Goal: Check status: Check status

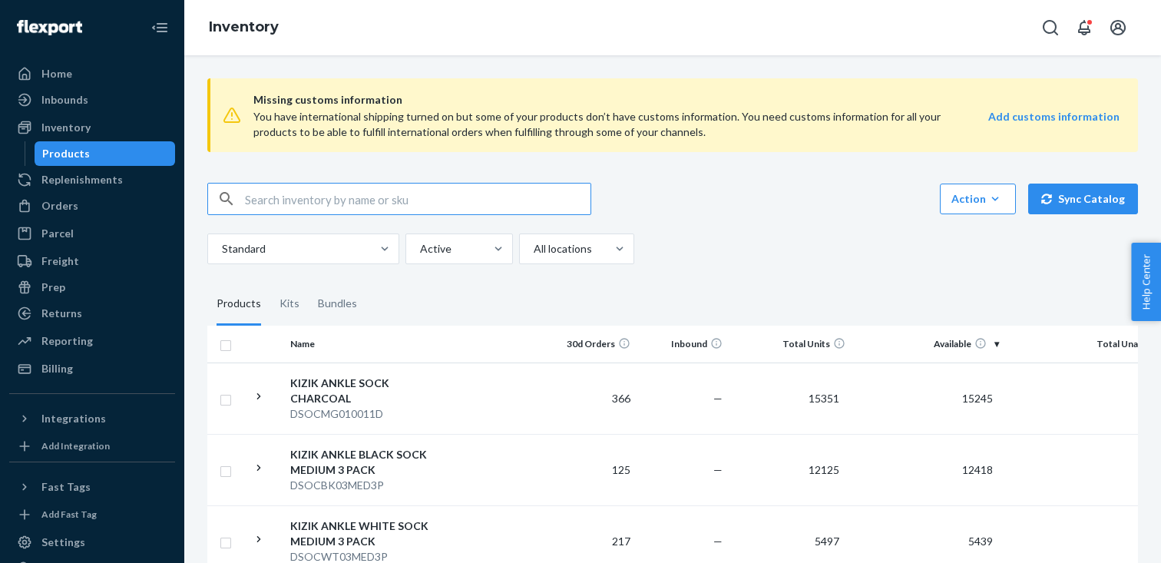
click at [434, 202] on input "text" at bounding box center [417, 198] width 345 height 31
paste input "WHIM25011101B"
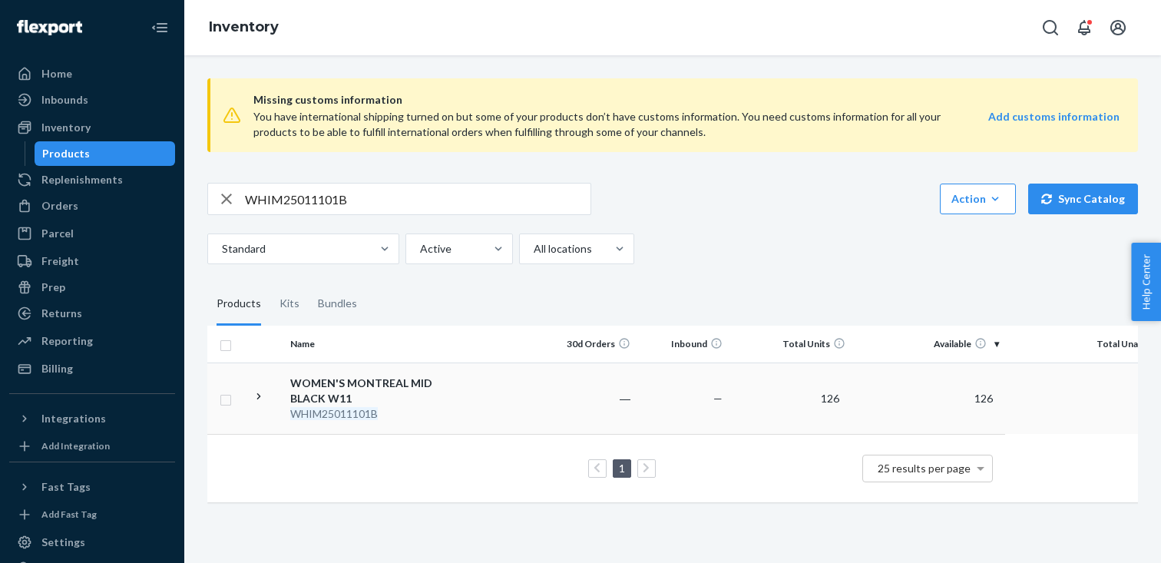
click at [258, 396] on icon at bounding box center [259, 396] width 15 height 15
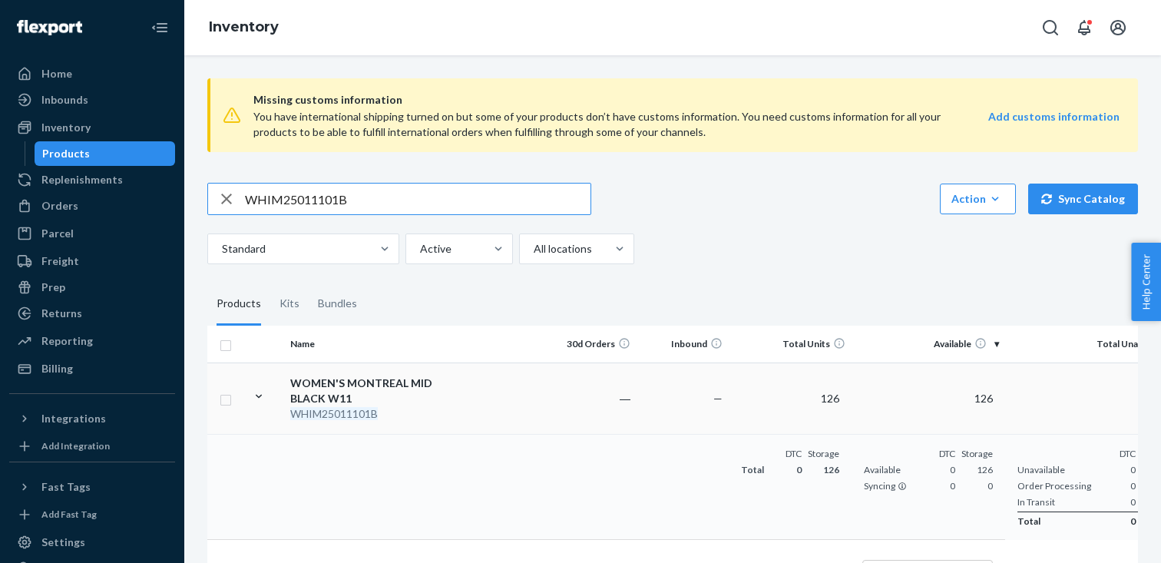
click at [447, 198] on input "WHIM25011101B" at bounding box center [417, 198] width 345 height 31
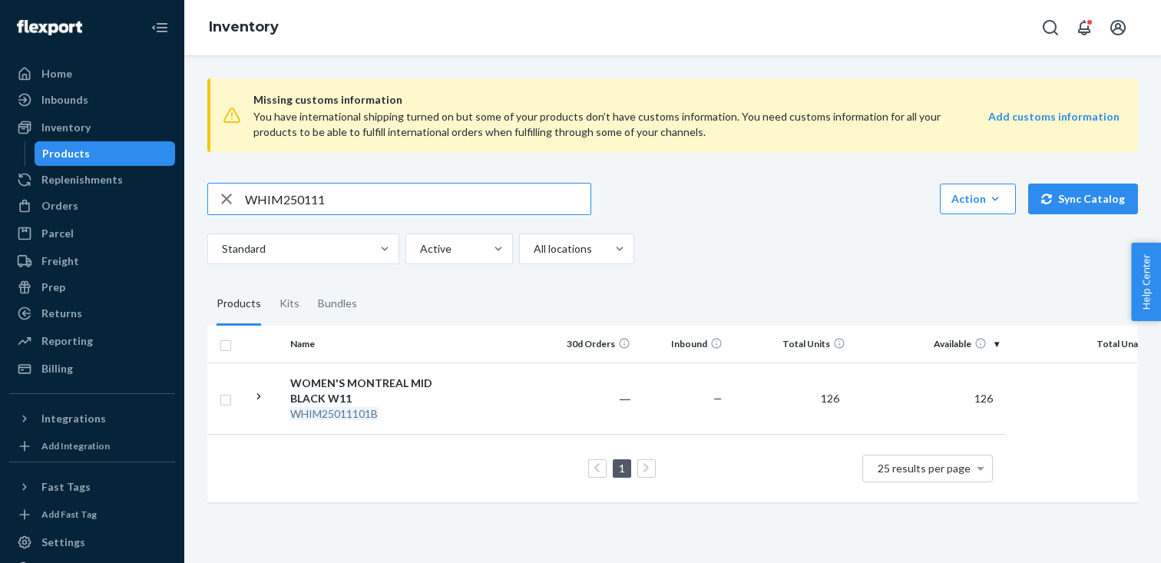
click at [459, 195] on input "WHIM250111" at bounding box center [417, 198] width 345 height 31
paste input "0701B"
click at [263, 398] on icon at bounding box center [259, 396] width 15 height 15
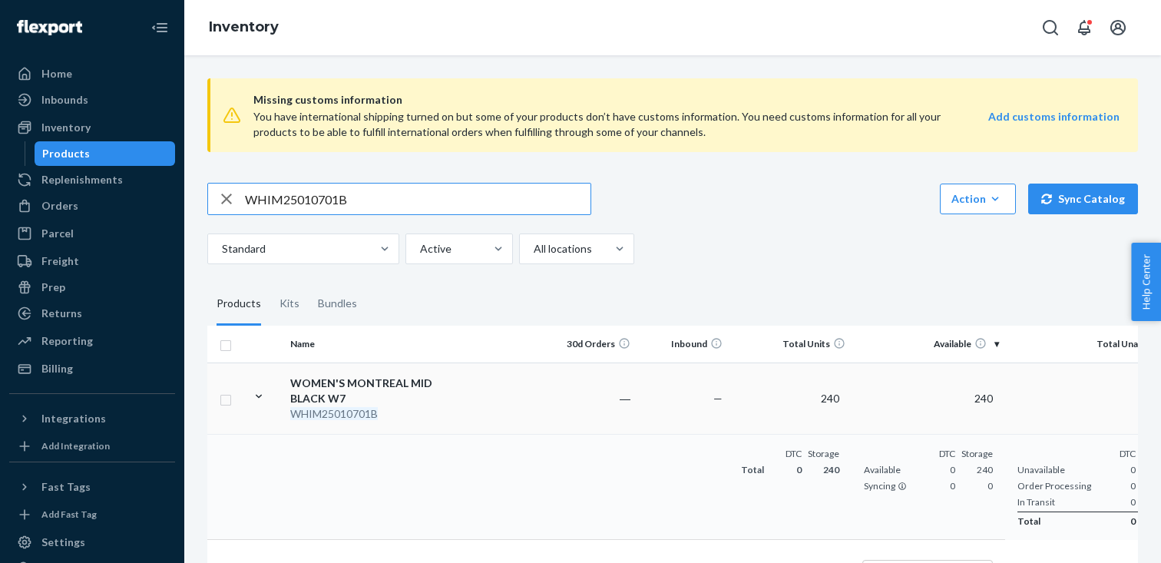
click at [433, 201] on input "WHIM25010701B" at bounding box center [417, 198] width 345 height 31
paste input "208"
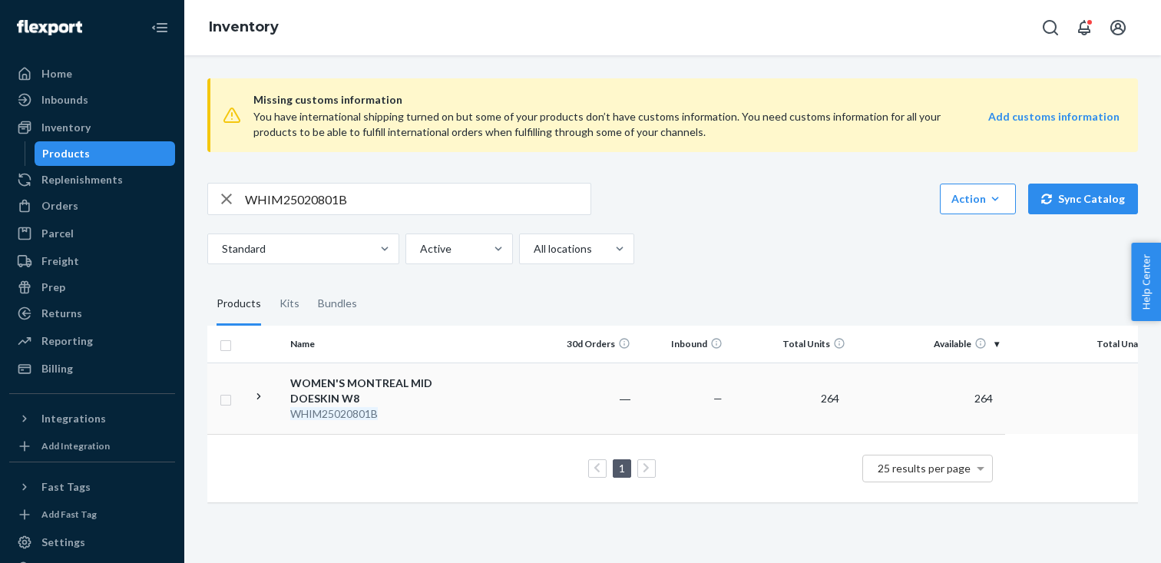
click at [252, 402] on icon at bounding box center [259, 396] width 15 height 15
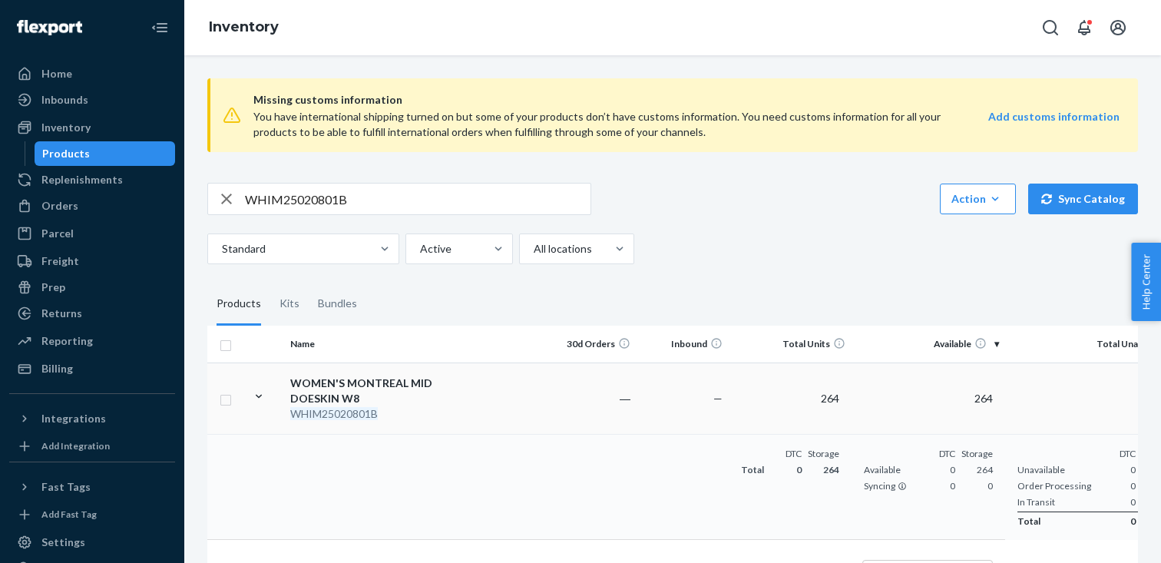
click at [320, 193] on input "WHIM25020801B" at bounding box center [417, 198] width 345 height 31
paste input "106"
type input "WHIM25010601B"
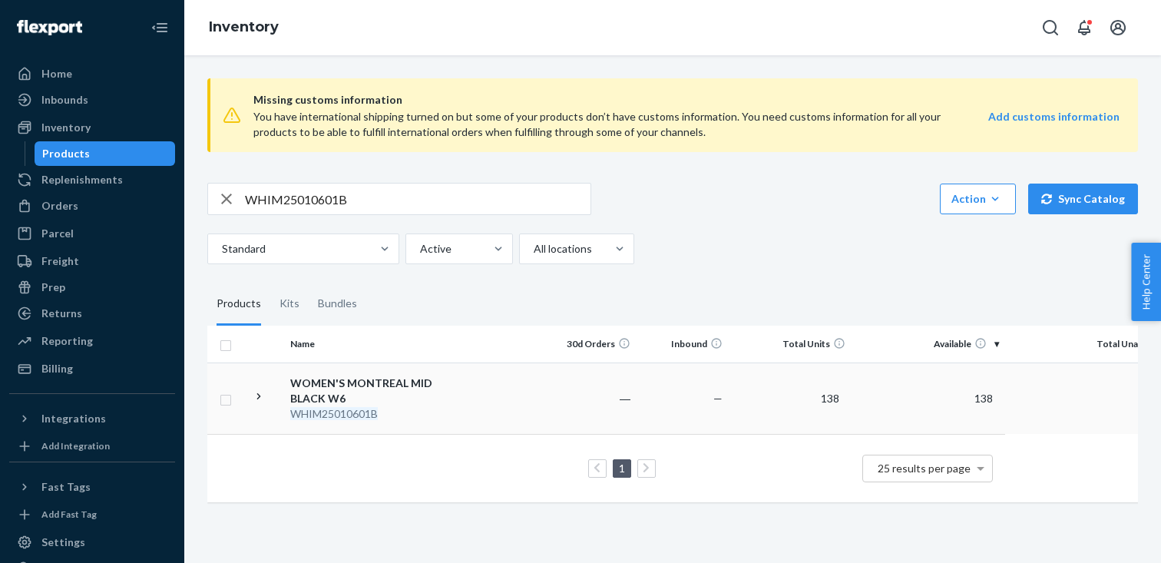
click at [259, 398] on icon at bounding box center [259, 396] width 15 height 15
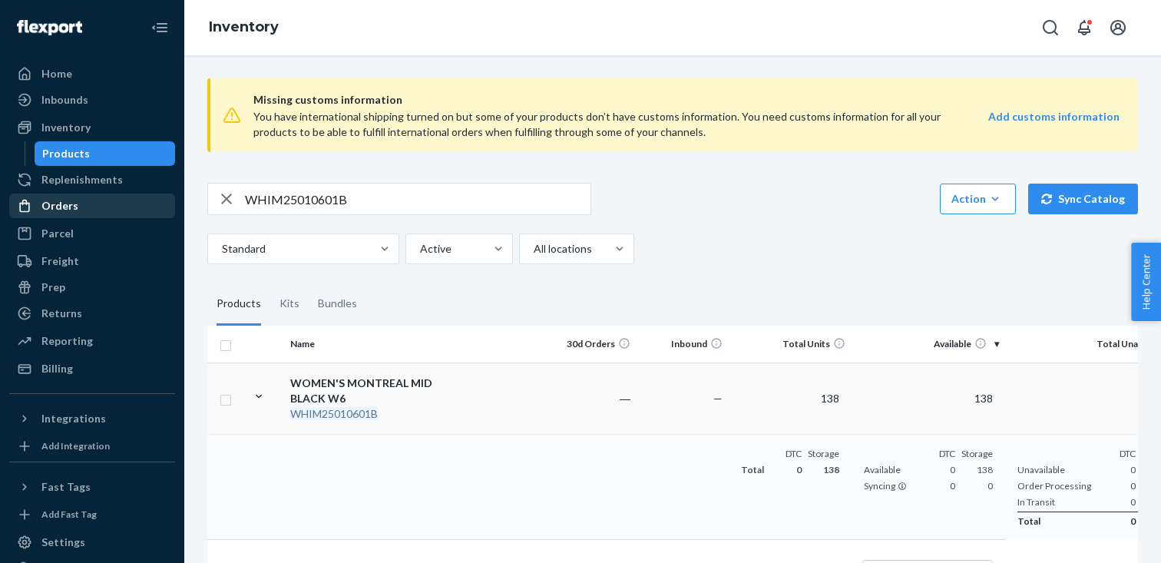
click at [95, 199] on div "Orders" at bounding box center [92, 205] width 163 height 21
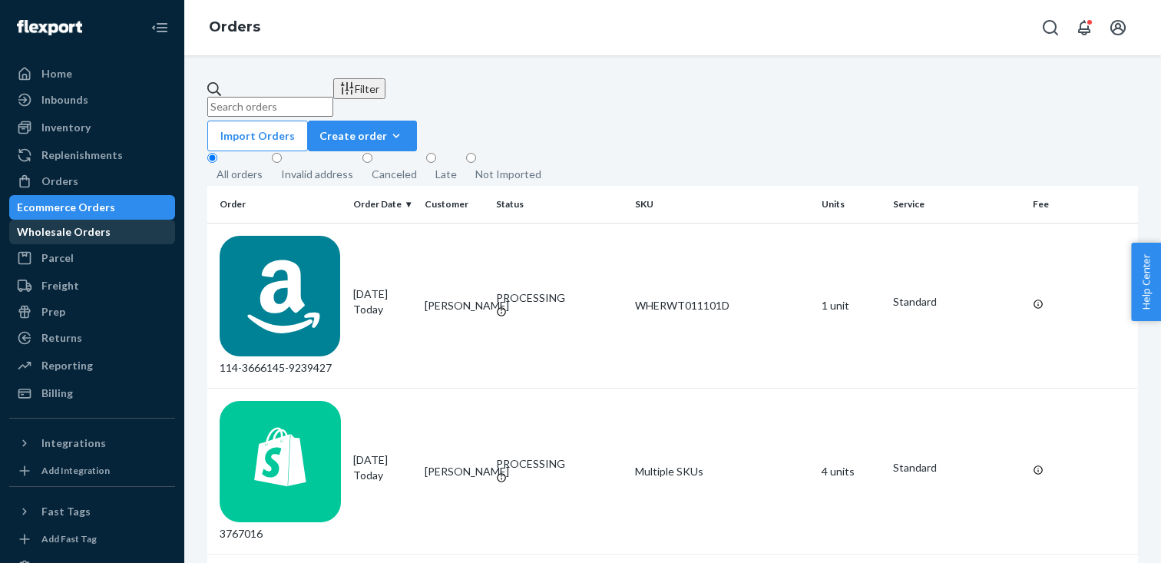
click at [111, 228] on div "Wholesale Orders" at bounding box center [64, 231] width 94 height 15
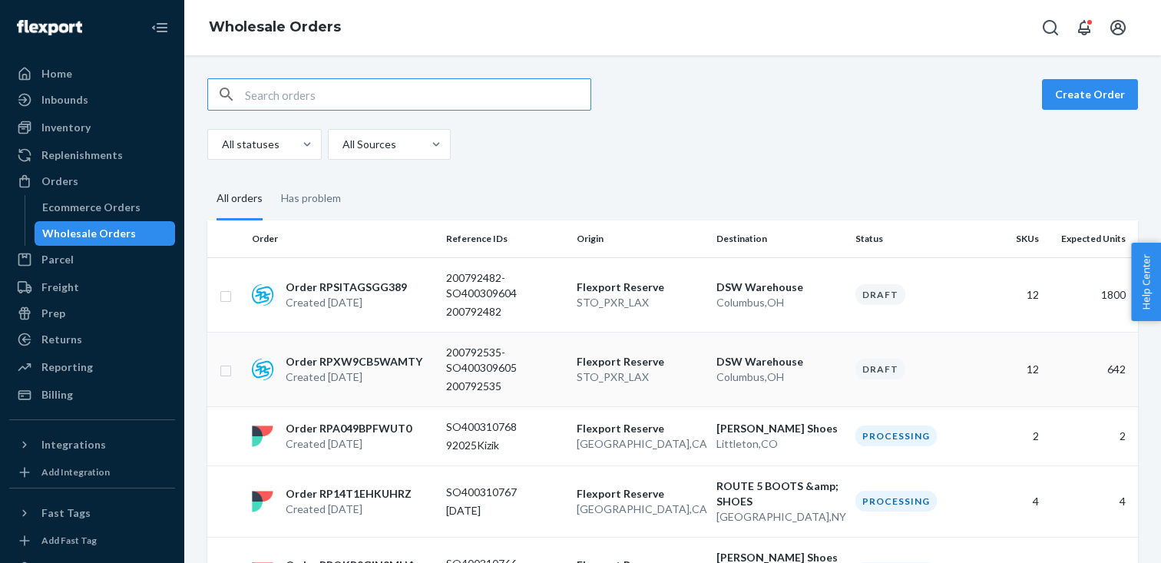
click at [478, 367] on p "200792535-SO400309605" at bounding box center [505, 360] width 118 height 31
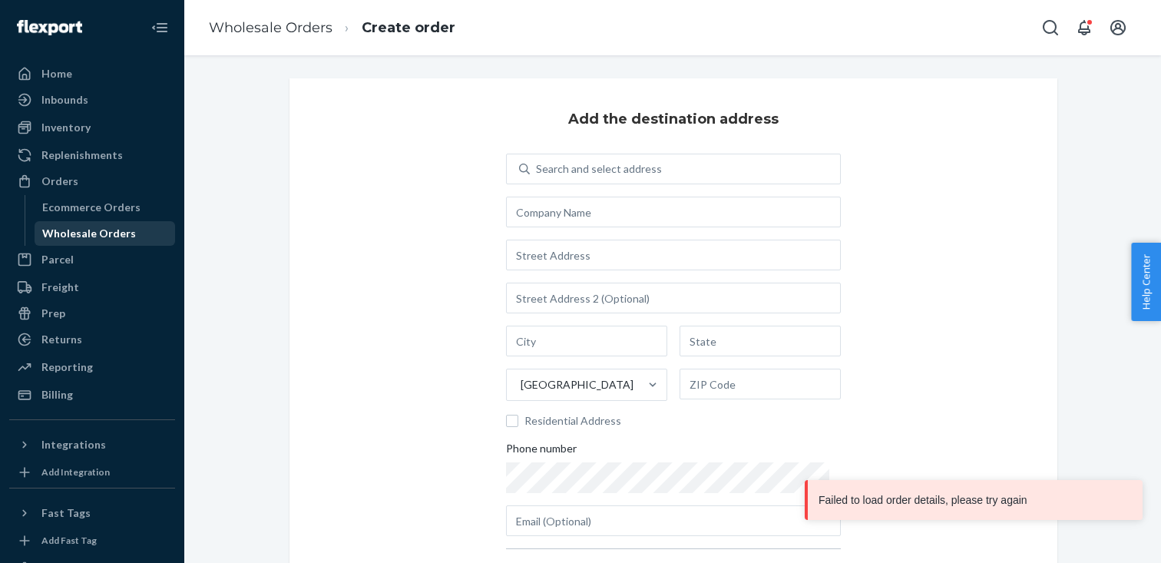
click at [88, 243] on div "Wholesale Orders" at bounding box center [105, 233] width 138 height 21
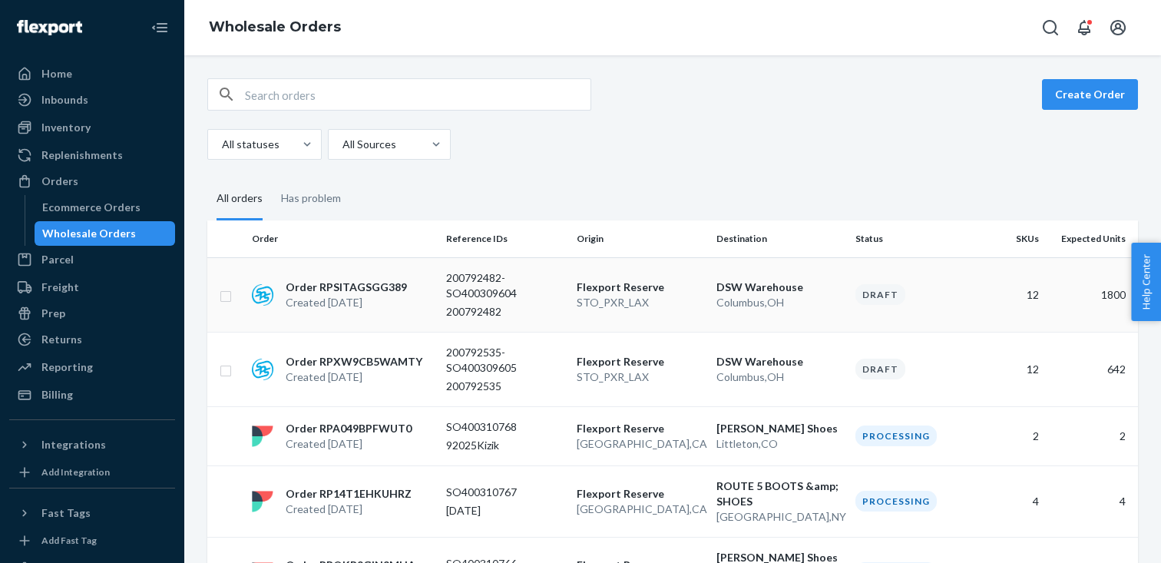
click at [461, 299] on p "200792482-SO400309604" at bounding box center [505, 285] width 118 height 31
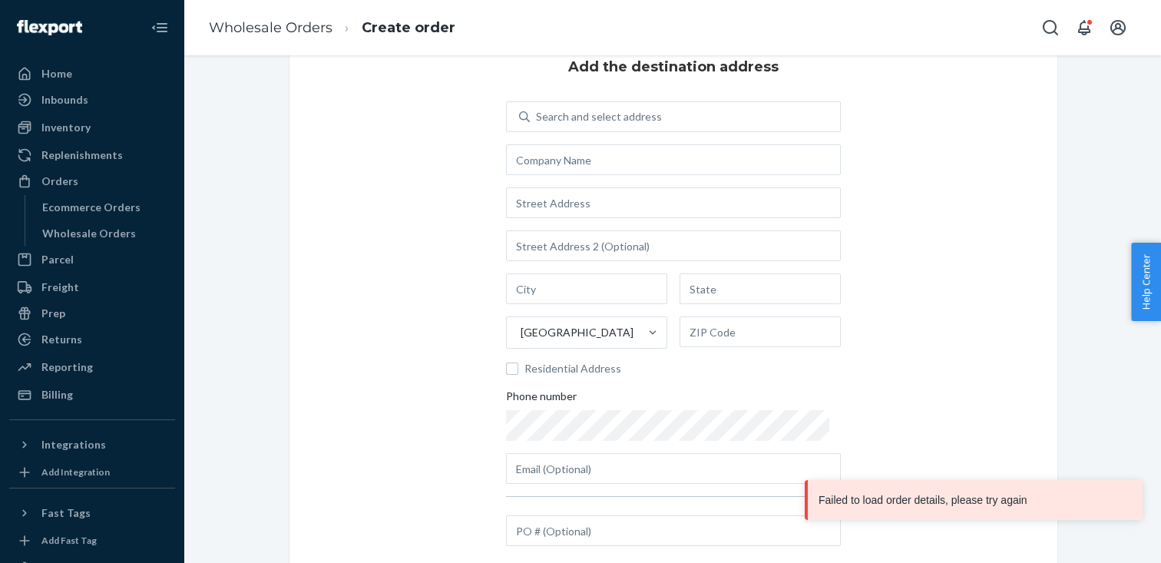
scroll to position [51, 0]
click at [120, 224] on div "Wholesale Orders" at bounding box center [105, 233] width 138 height 21
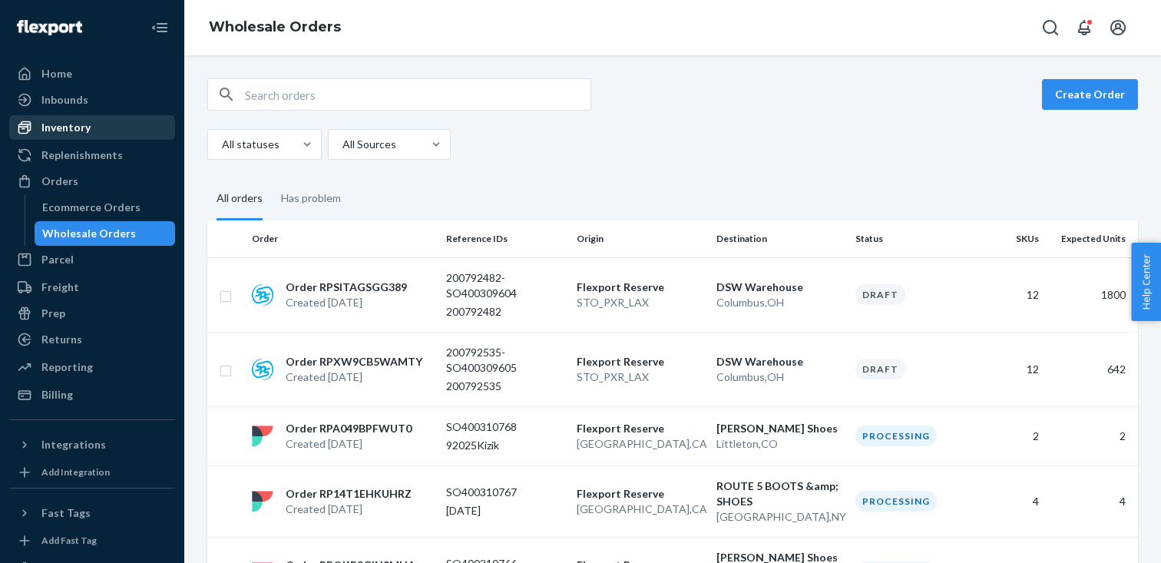
click at [91, 131] on div "Inventory" at bounding box center [92, 127] width 163 height 21
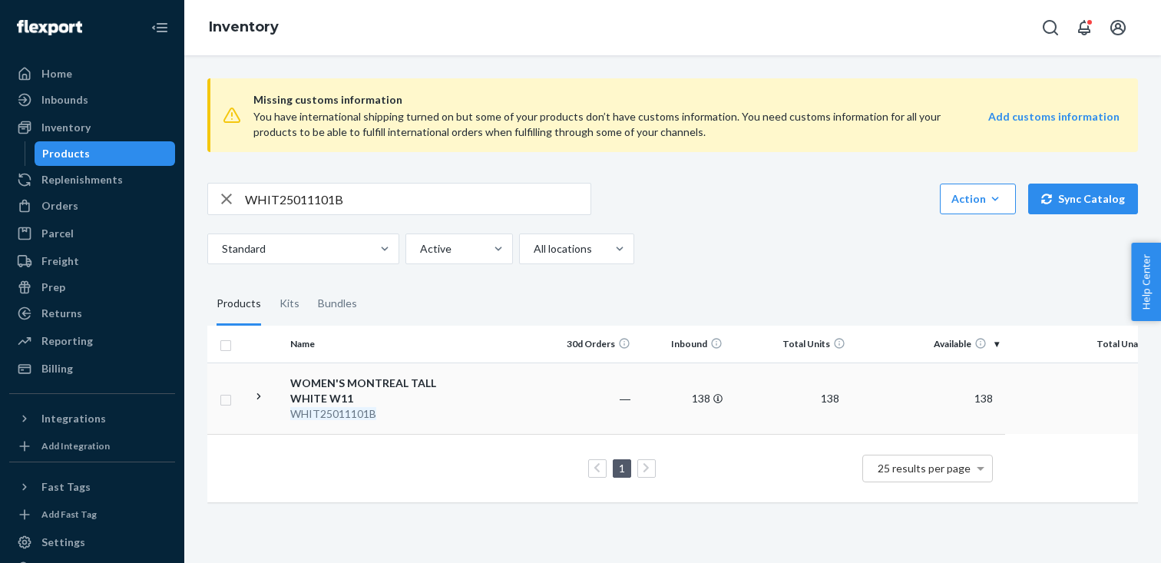
click at [269, 403] on td at bounding box center [265, 397] width 38 height 71
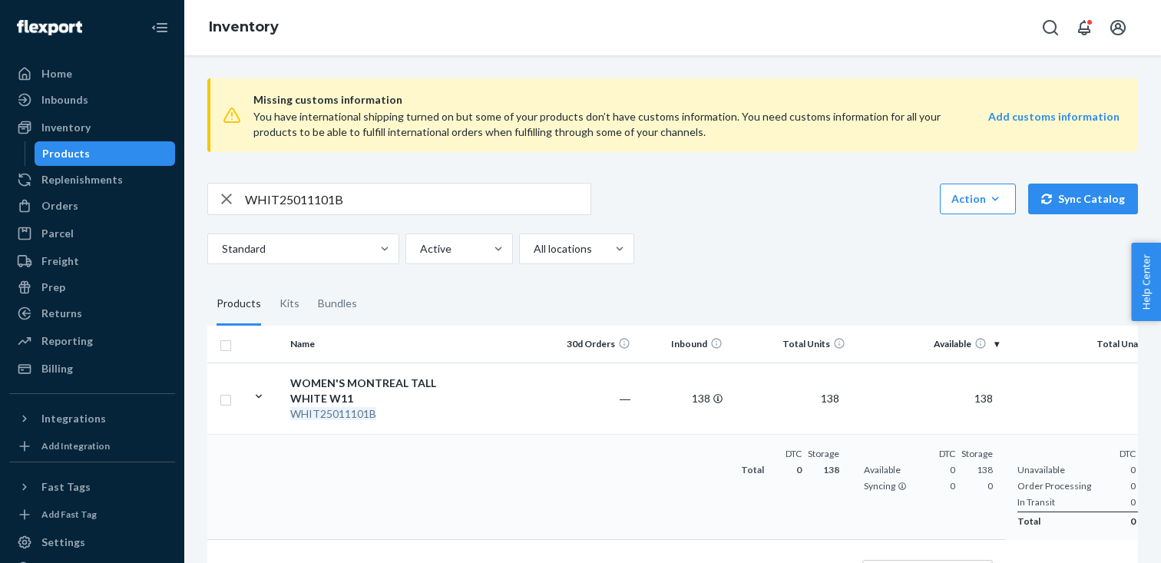
click at [352, 204] on input "WHIT25011101B" at bounding box center [417, 198] width 345 height 31
paste input "210"
type input "WHIT25021001B"
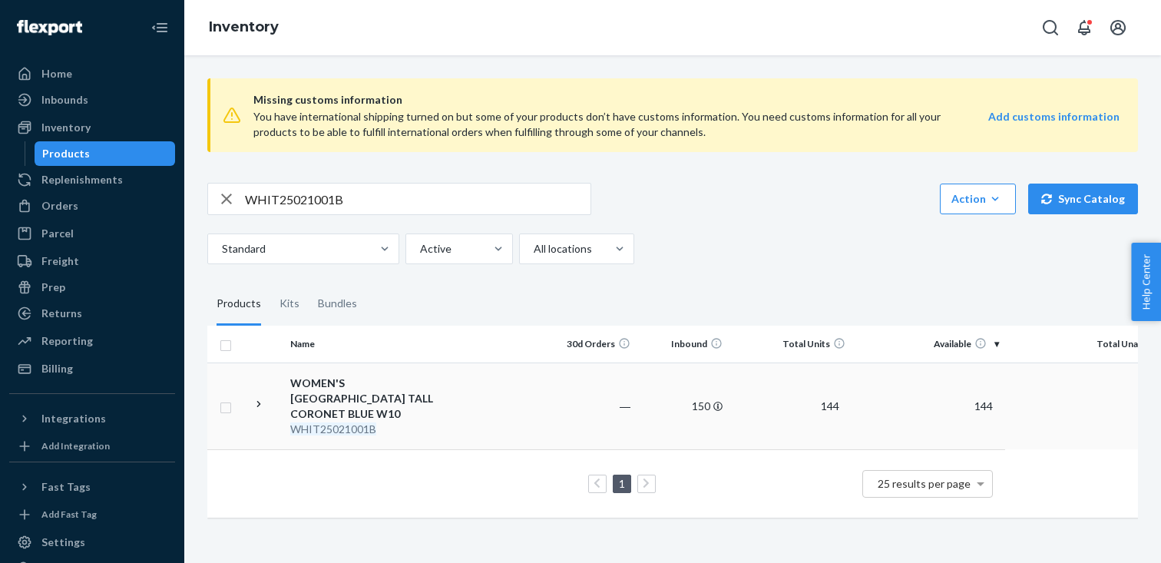
click at [262, 397] on icon at bounding box center [259, 404] width 15 height 15
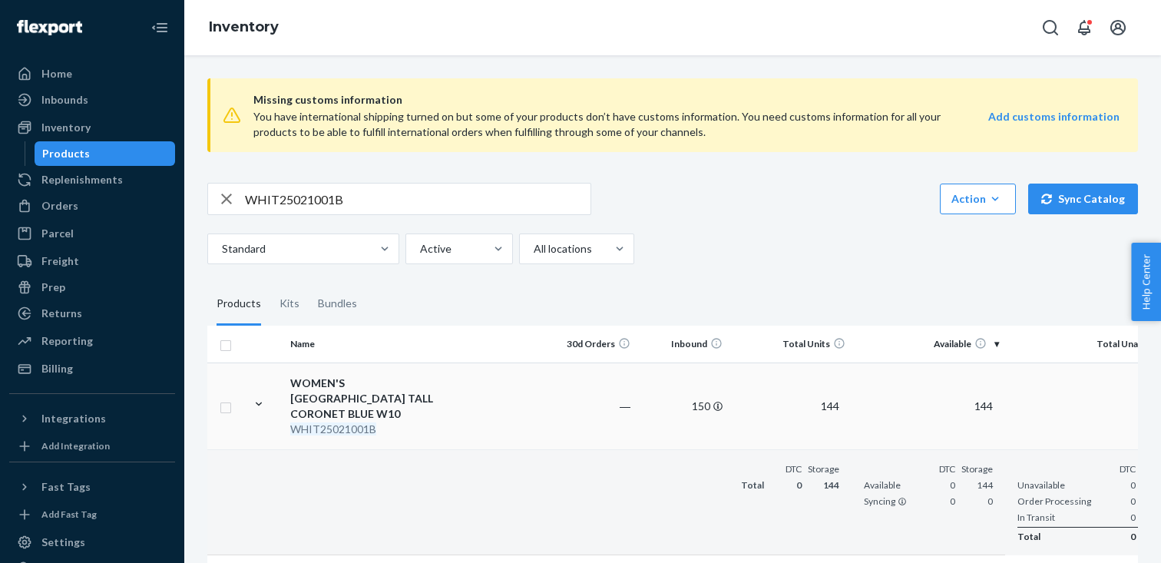
scroll to position [60, 0]
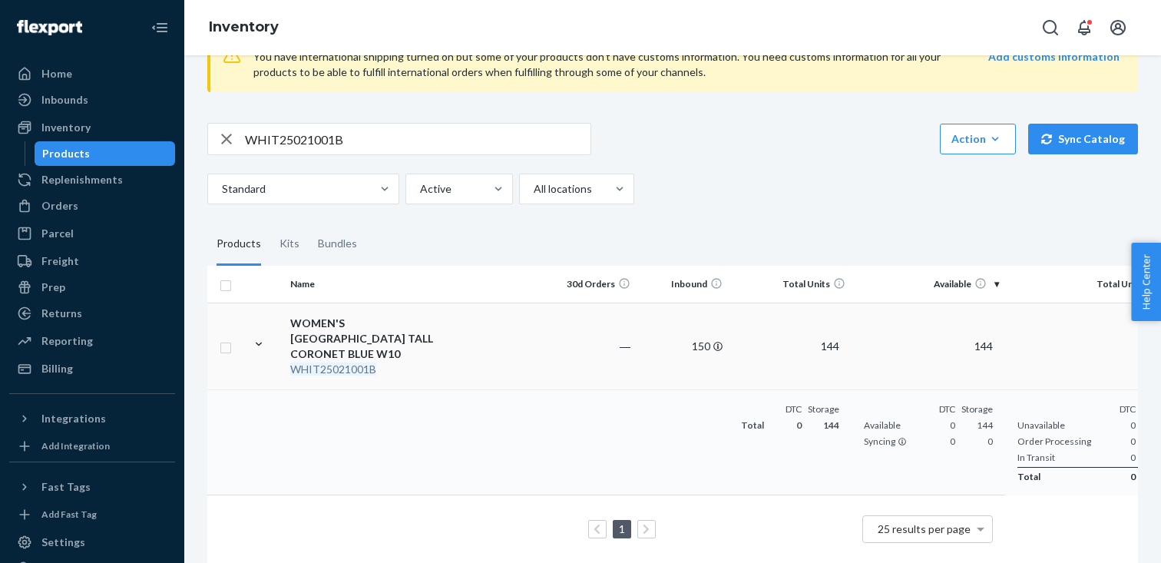
click at [394, 344] on div "WOMEN'S MONTREAL TALL CORONET BLUE W10" at bounding box center [370, 339] width 160 height 46
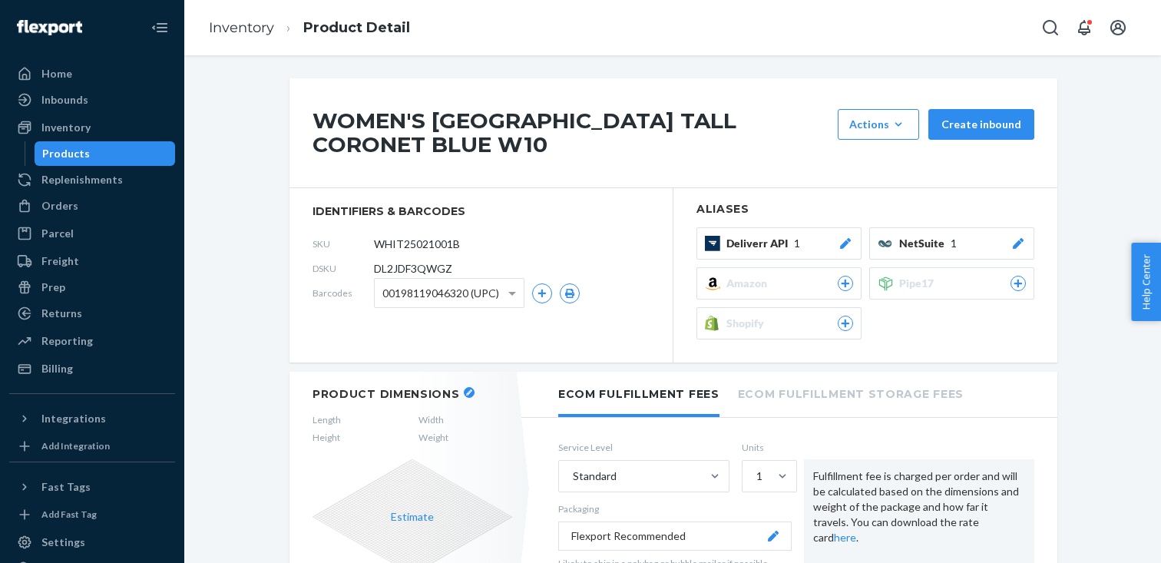
click at [83, 156] on div "Products" at bounding box center [66, 153] width 48 height 15
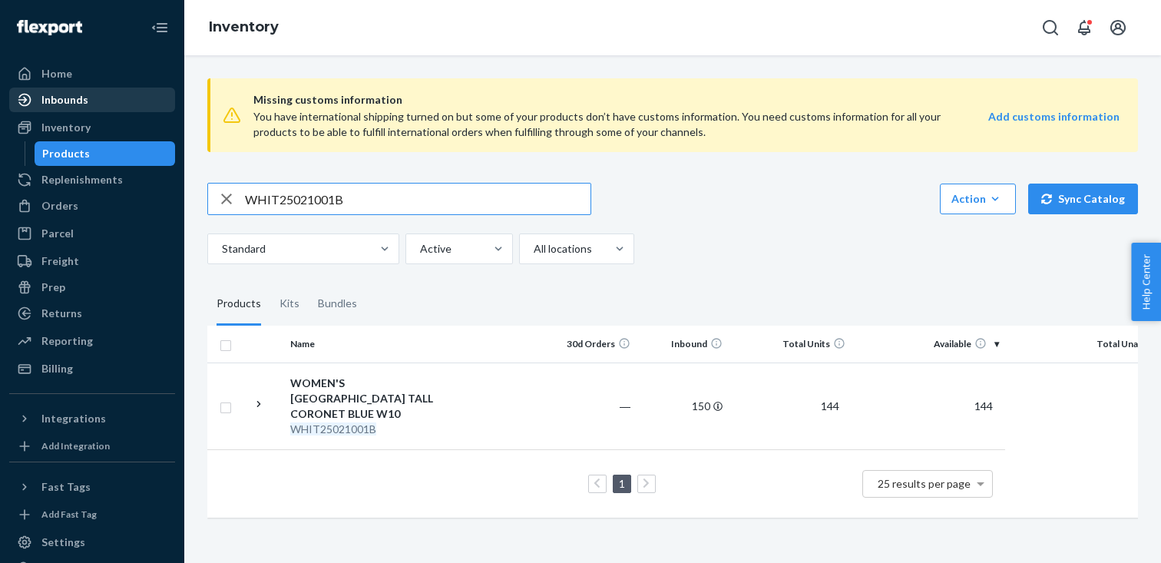
click at [99, 101] on div "Inbounds" at bounding box center [92, 99] width 163 height 21
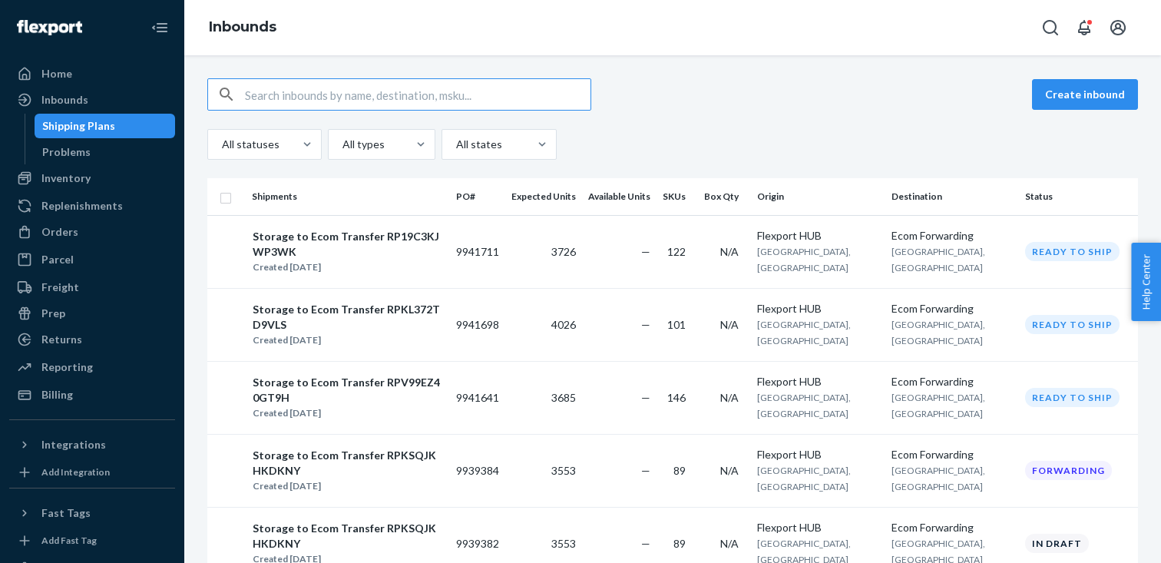
paste input "TCNU5926047"
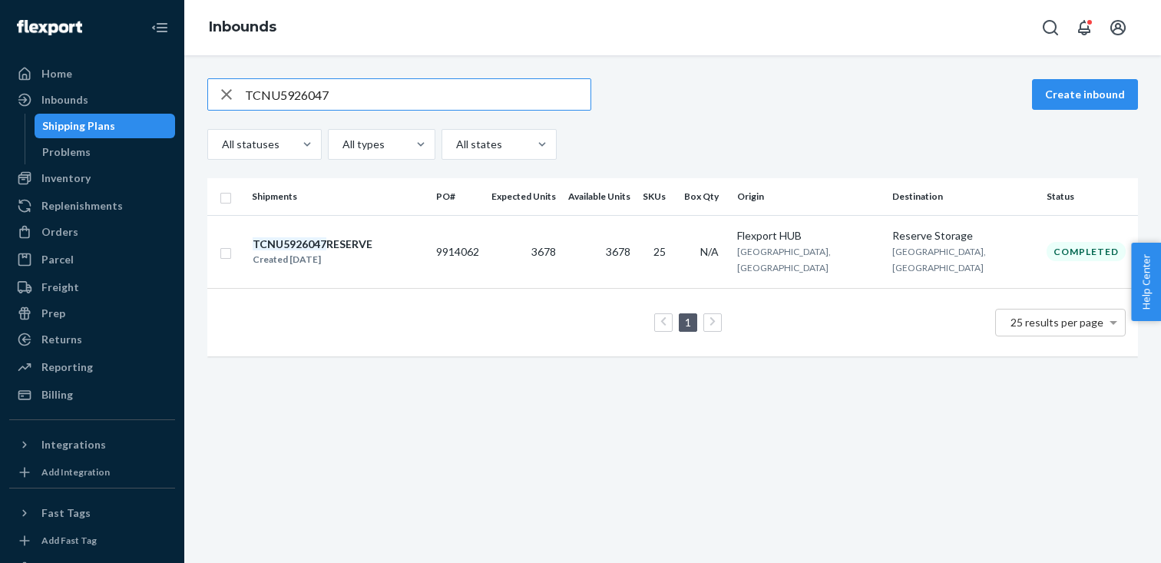
click at [451, 87] on input "TCNU5926047" at bounding box center [417, 94] width 345 height 31
paste input "RHU6454442"
type input "TRHU6454442"
click at [485, 233] on td "9914059" at bounding box center [457, 251] width 55 height 73
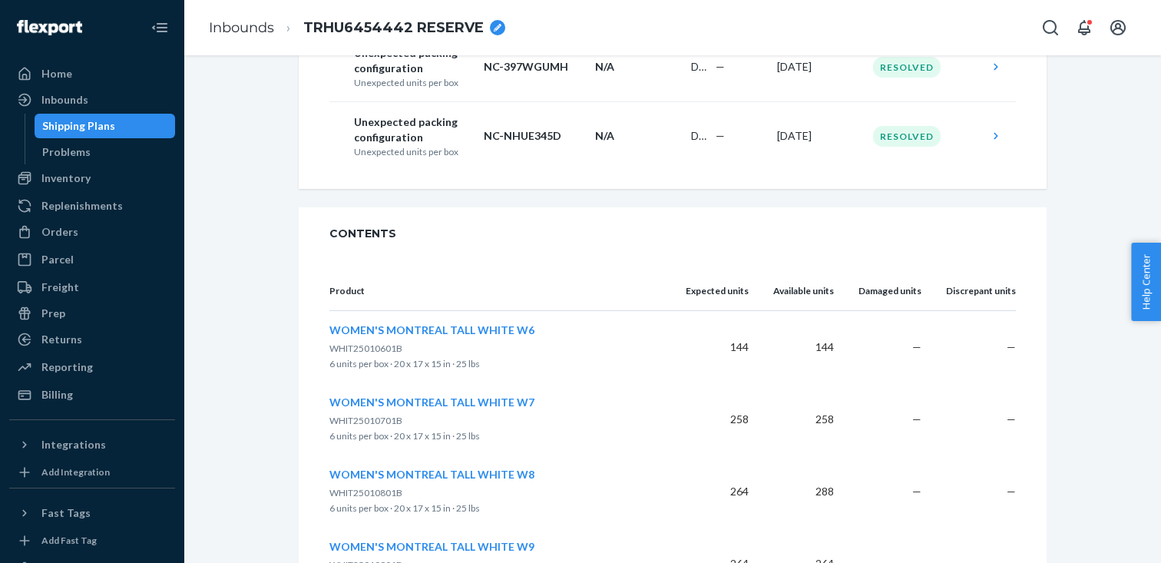
scroll to position [45, 0]
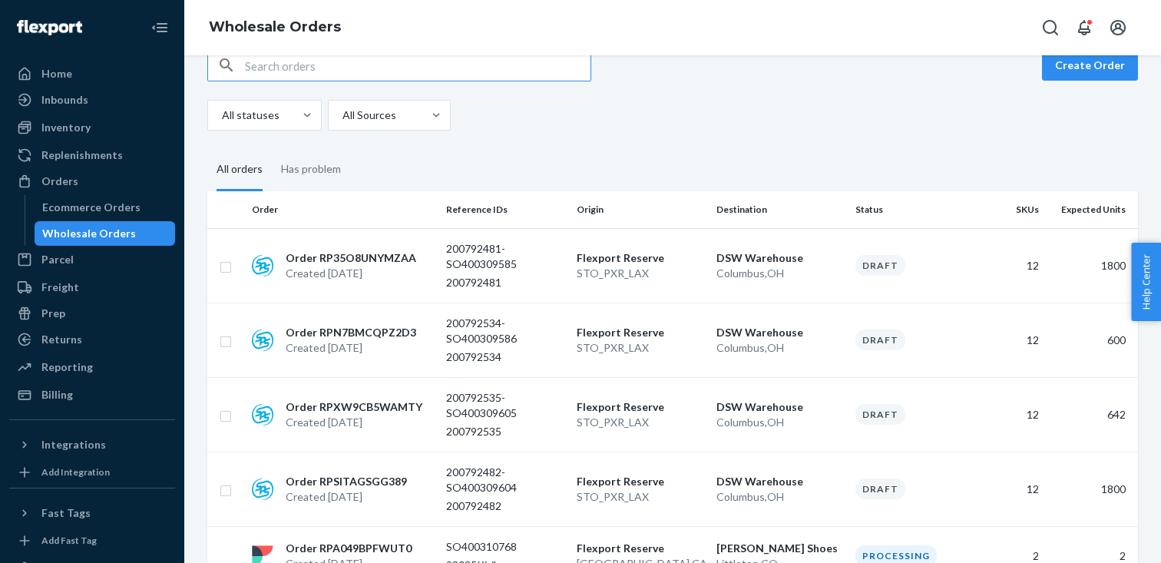
scroll to position [46, 0]
